Goal: Information Seeking & Learning: Compare options

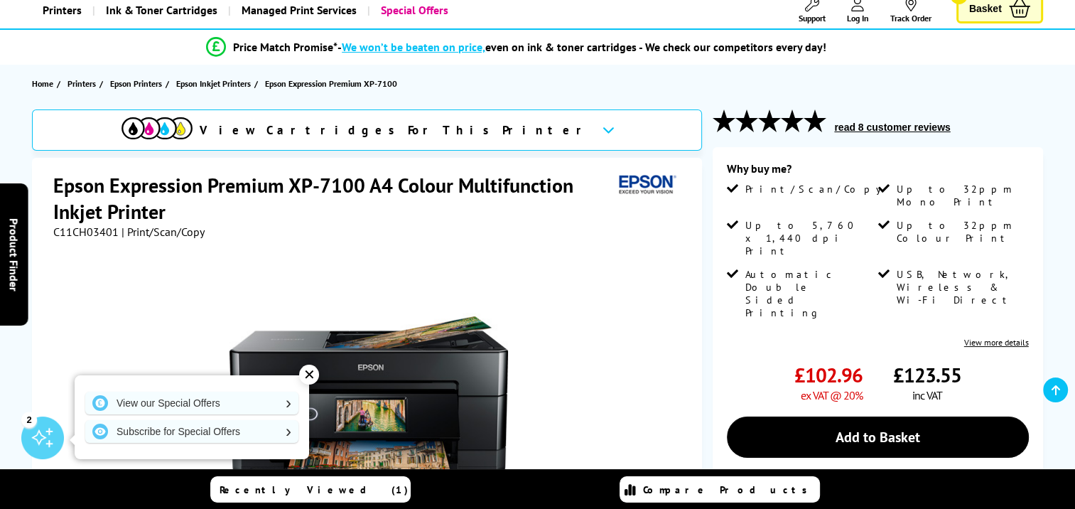
scroll to position [71, 0]
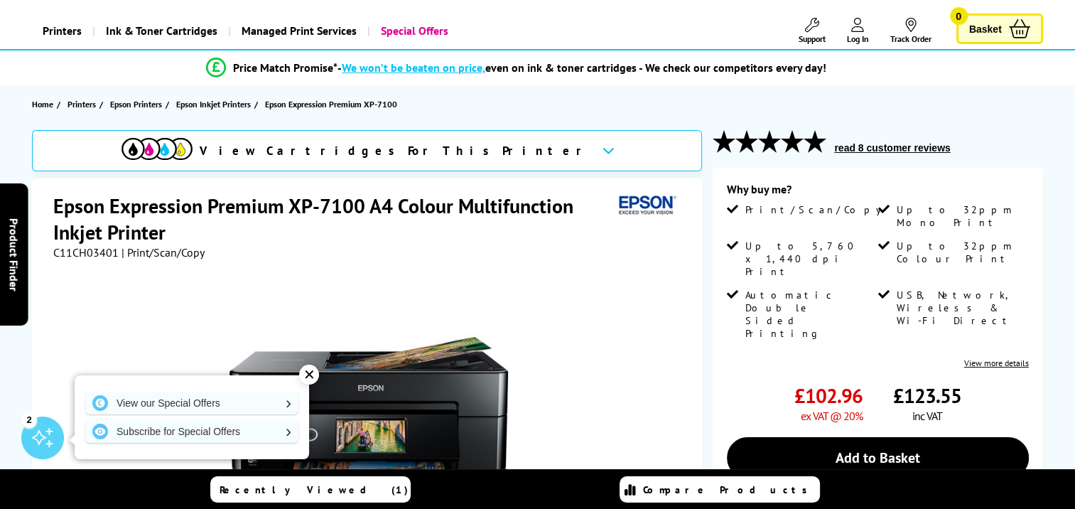
click at [968, 358] on link "View more details" at bounding box center [997, 363] width 65 height 11
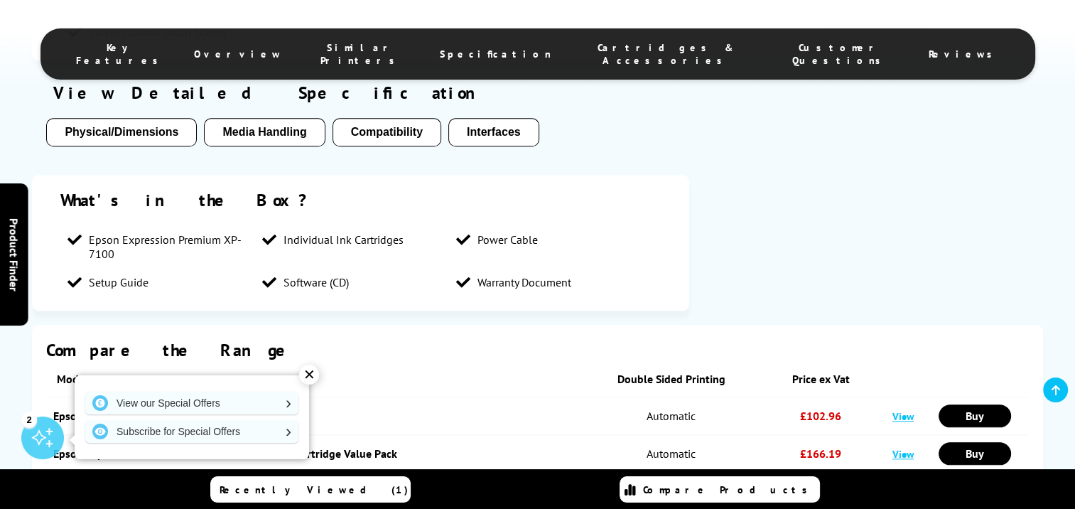
scroll to position [1390, 0]
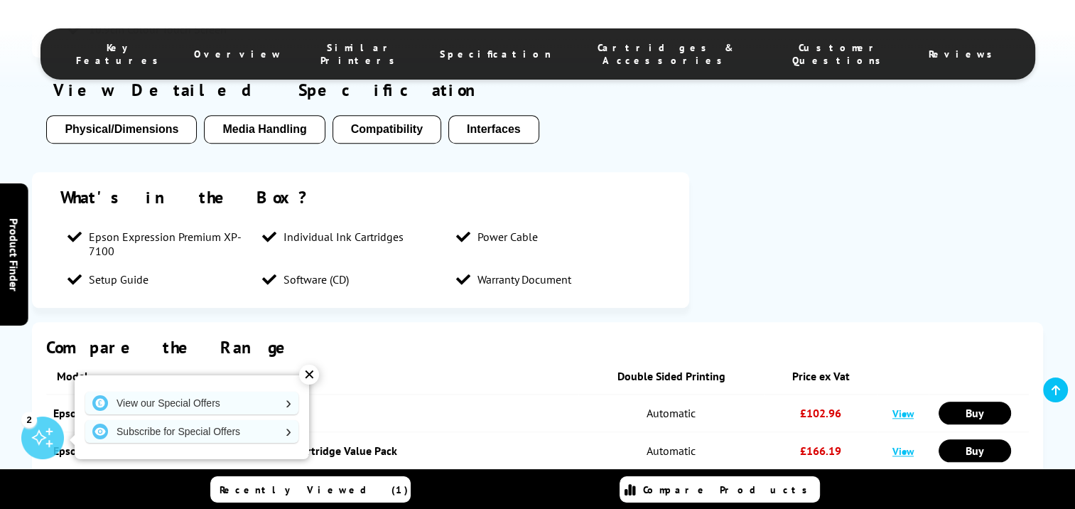
click at [299, 128] on button "Media Handling" at bounding box center [264, 129] width 121 height 28
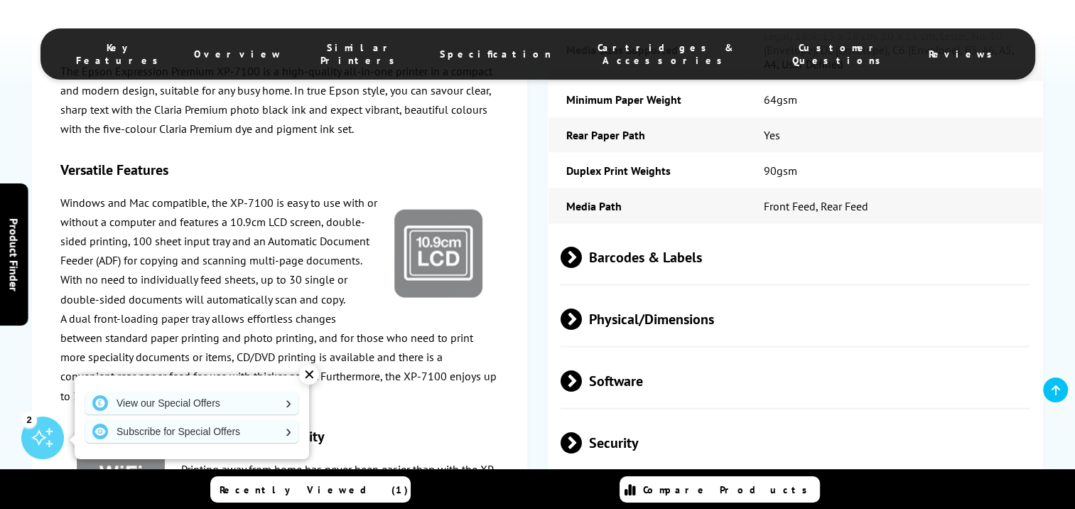
scroll to position [2937, 0]
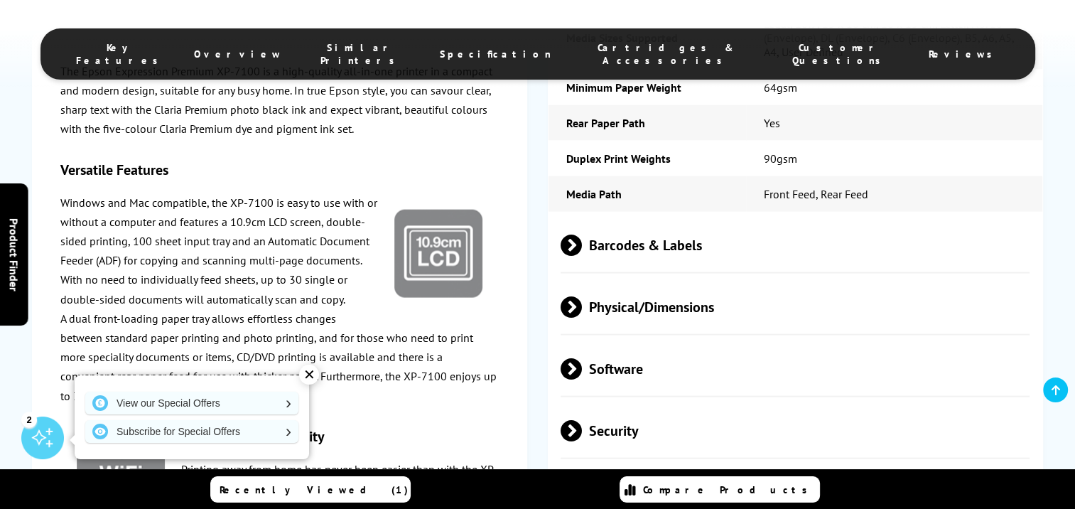
click at [318, 278] on p "Windows and Mac compatible, the XP-7100 is easy to use with or without a comput…" at bounding box center [279, 251] width 439 height 116
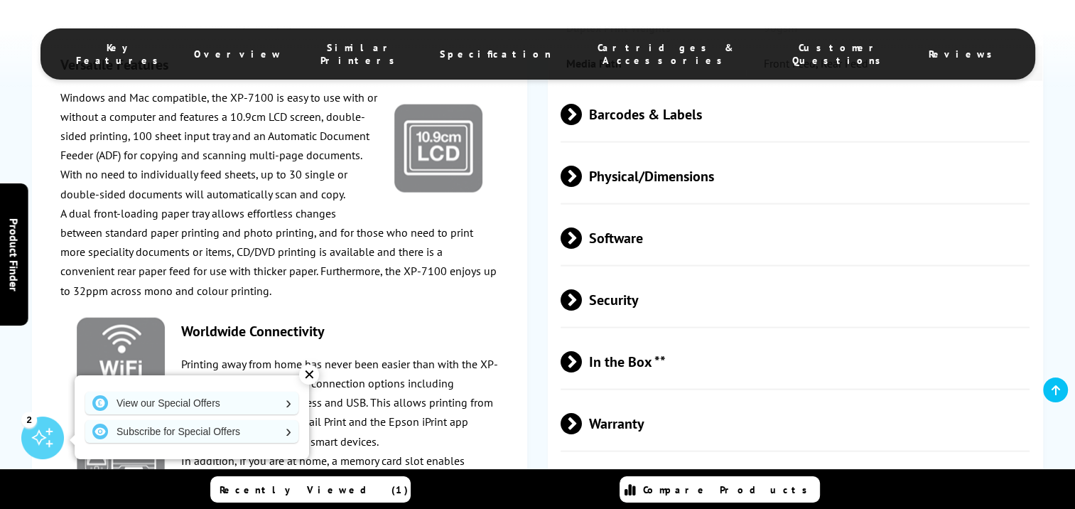
scroll to position [3079, 0]
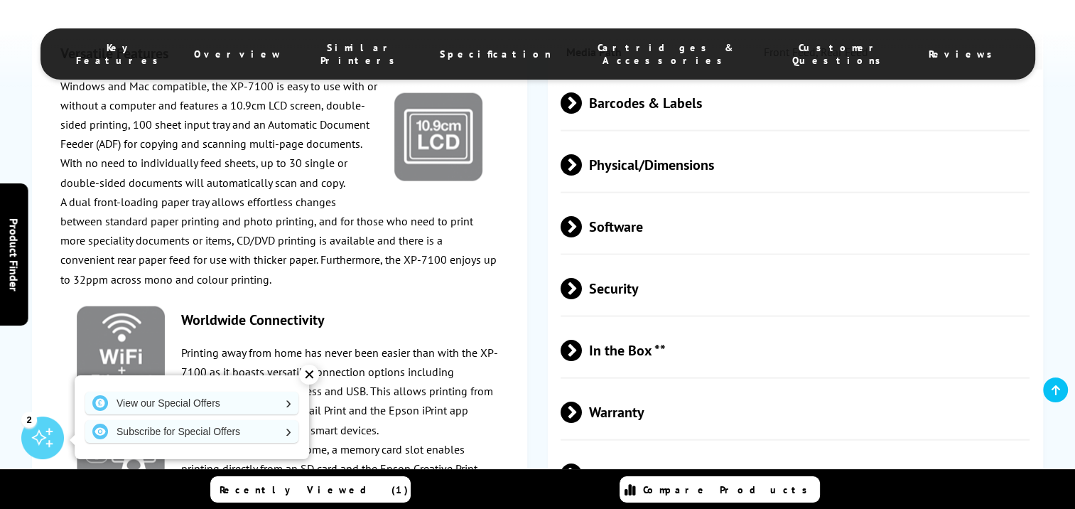
click at [780, 45] on span "Customer Questions" at bounding box center [839, 54] width 119 height 26
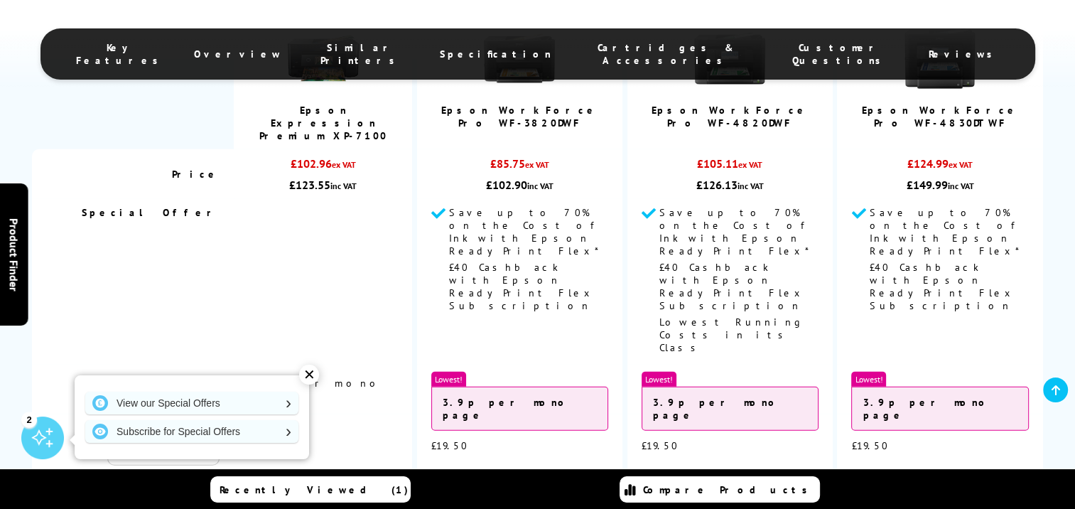
scroll to position [3747, 0]
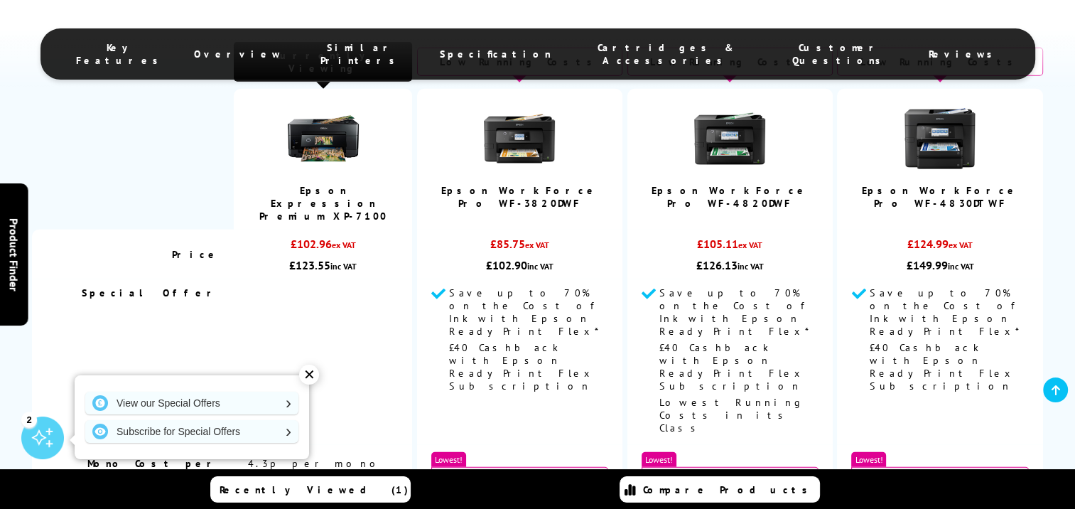
click at [545, 148] on img at bounding box center [519, 138] width 71 height 71
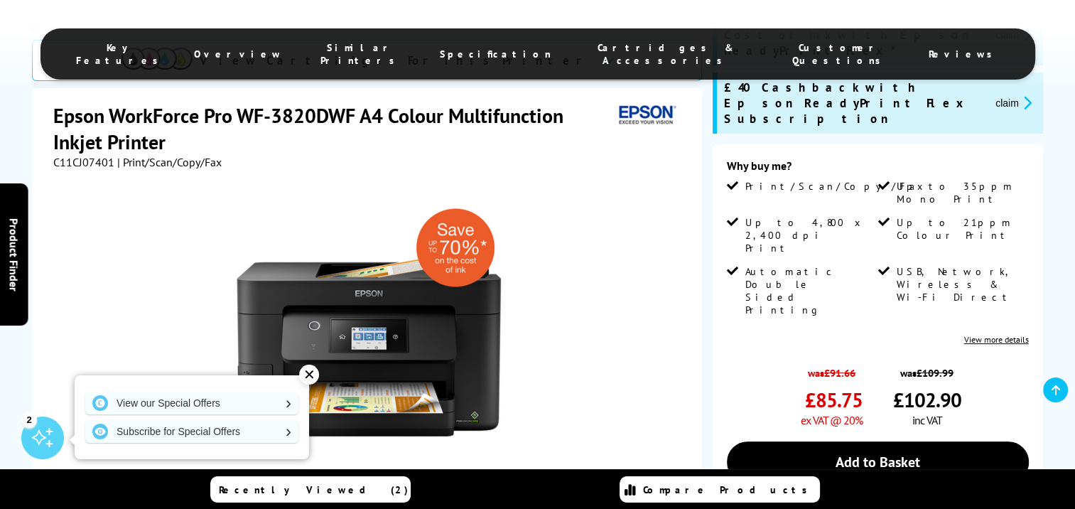
scroll to position [284, 0]
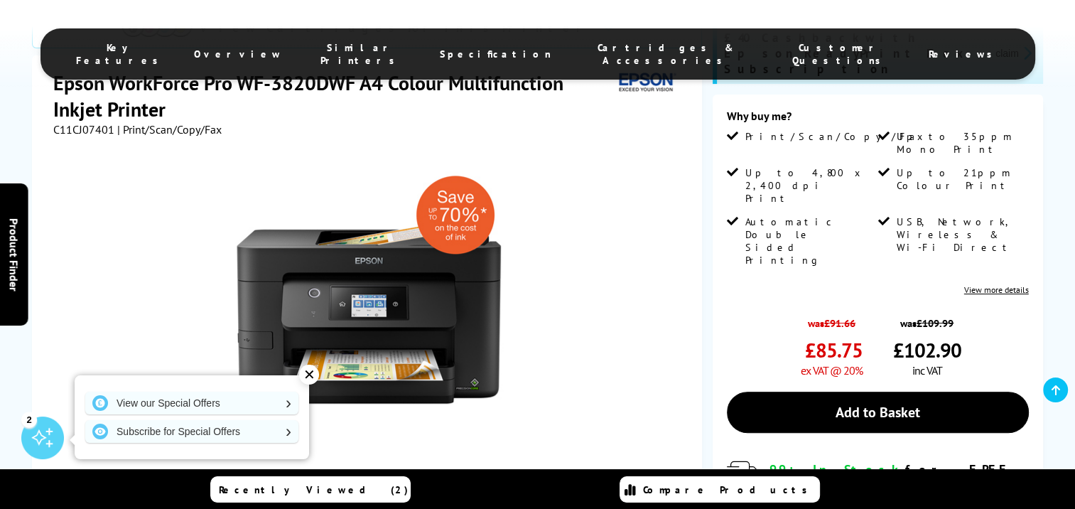
click at [309, 376] on div "✕" at bounding box center [309, 375] width 20 height 20
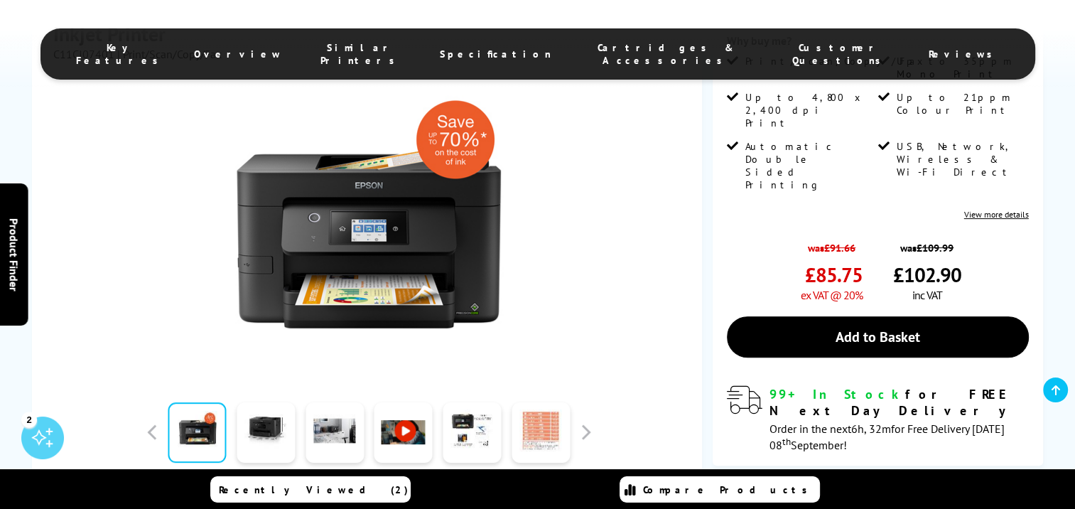
scroll to position [426, 0]
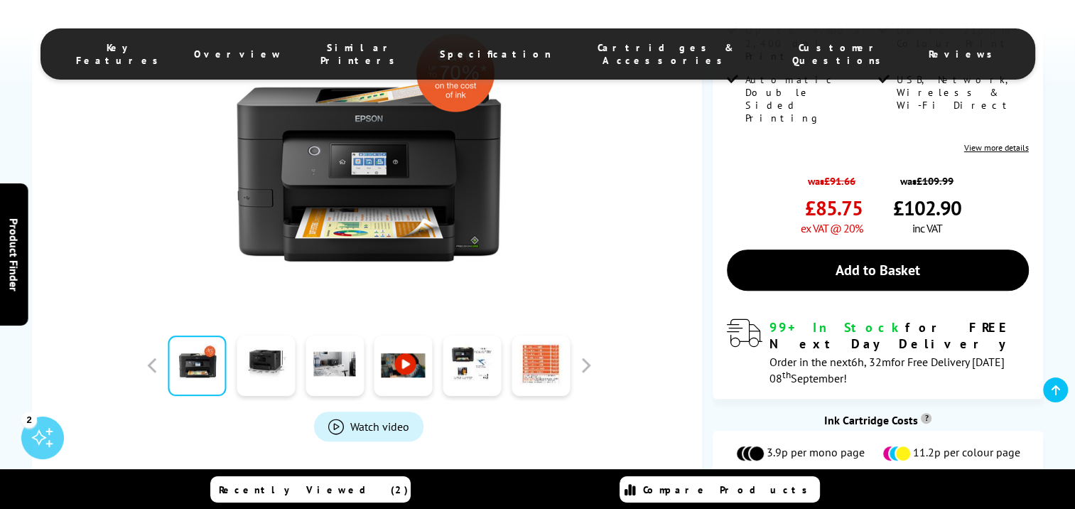
click at [404, 335] on link at bounding box center [404, 365] width 58 height 60
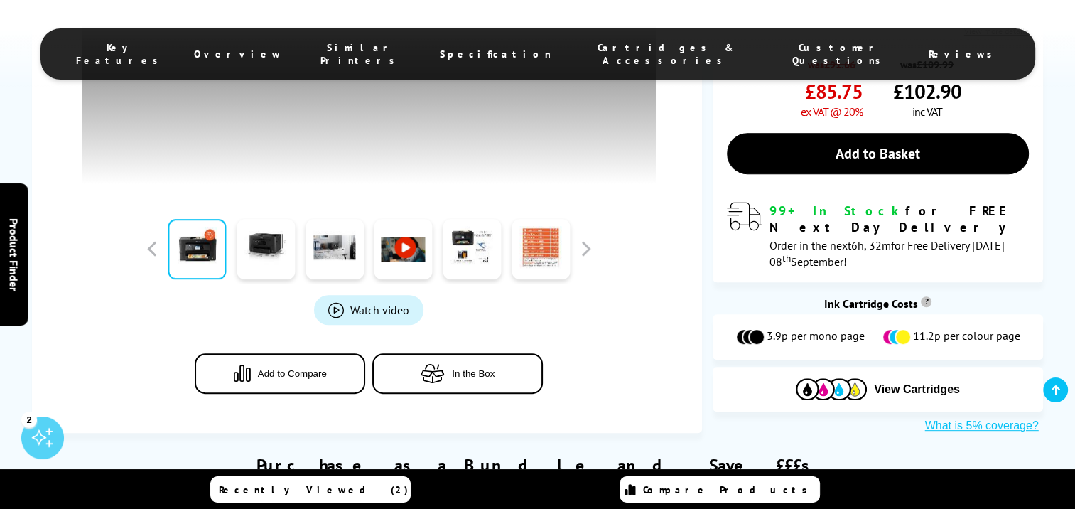
scroll to position [569, 0]
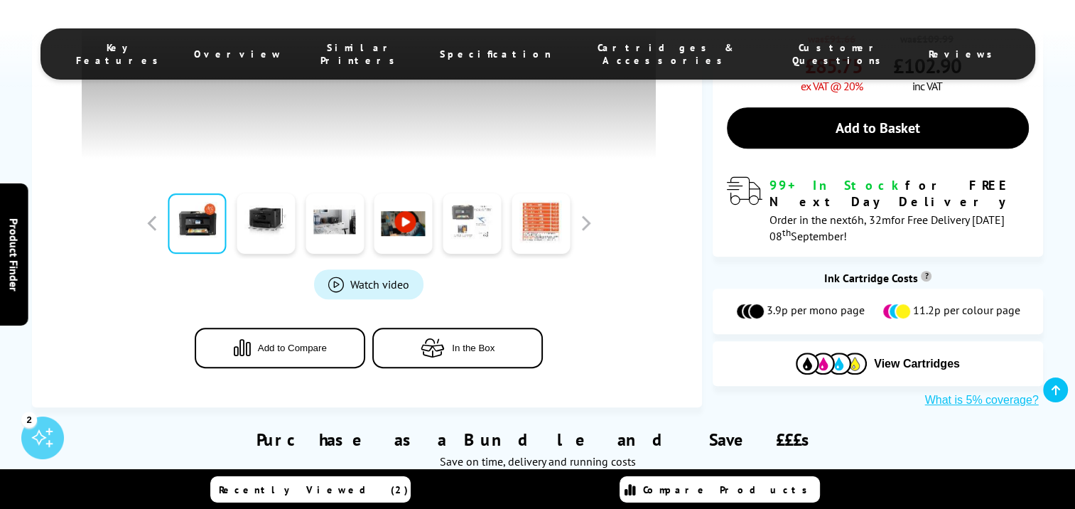
click at [480, 228] on link at bounding box center [472, 223] width 58 height 60
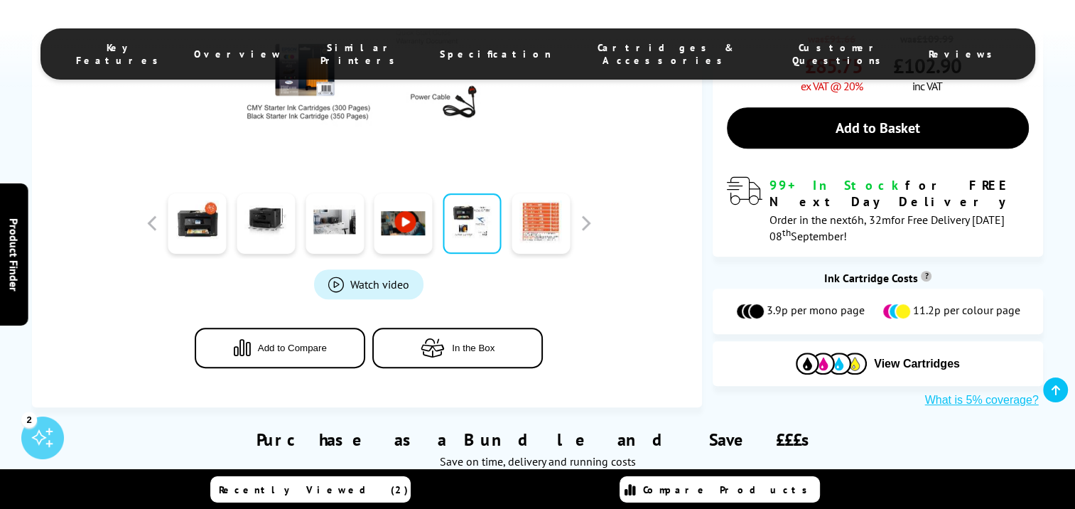
click at [313, 343] on span "Add to Compare" at bounding box center [292, 348] width 69 height 11
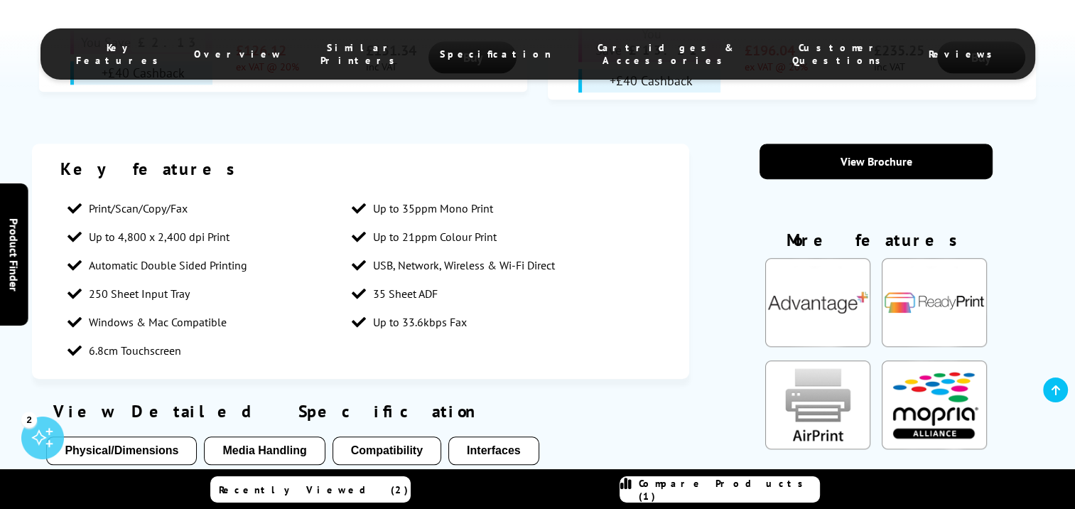
scroll to position [1351, 0]
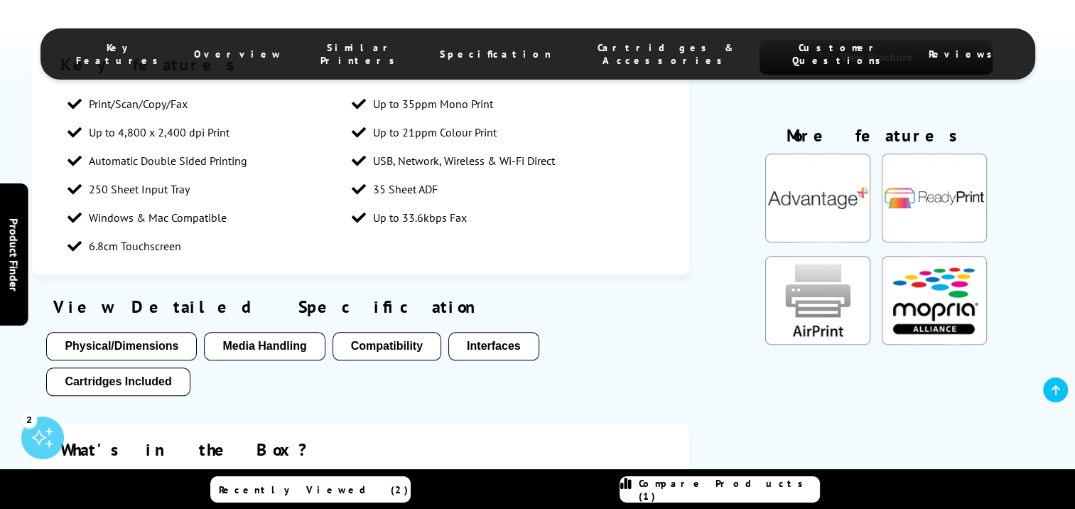
click at [274, 332] on button "Media Handling" at bounding box center [264, 346] width 121 height 28
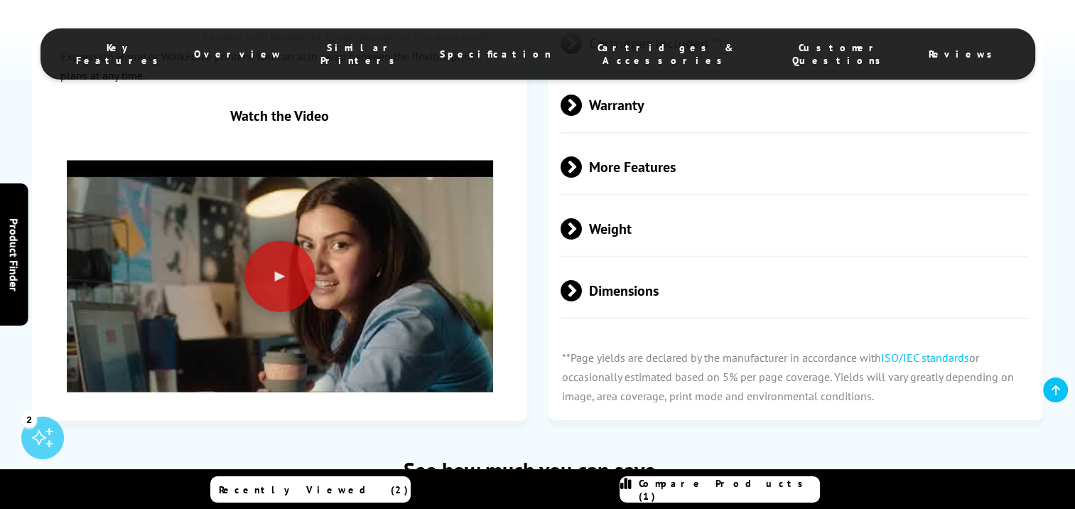
scroll to position [3640, 0]
